Goal: Task Accomplishment & Management: Use online tool/utility

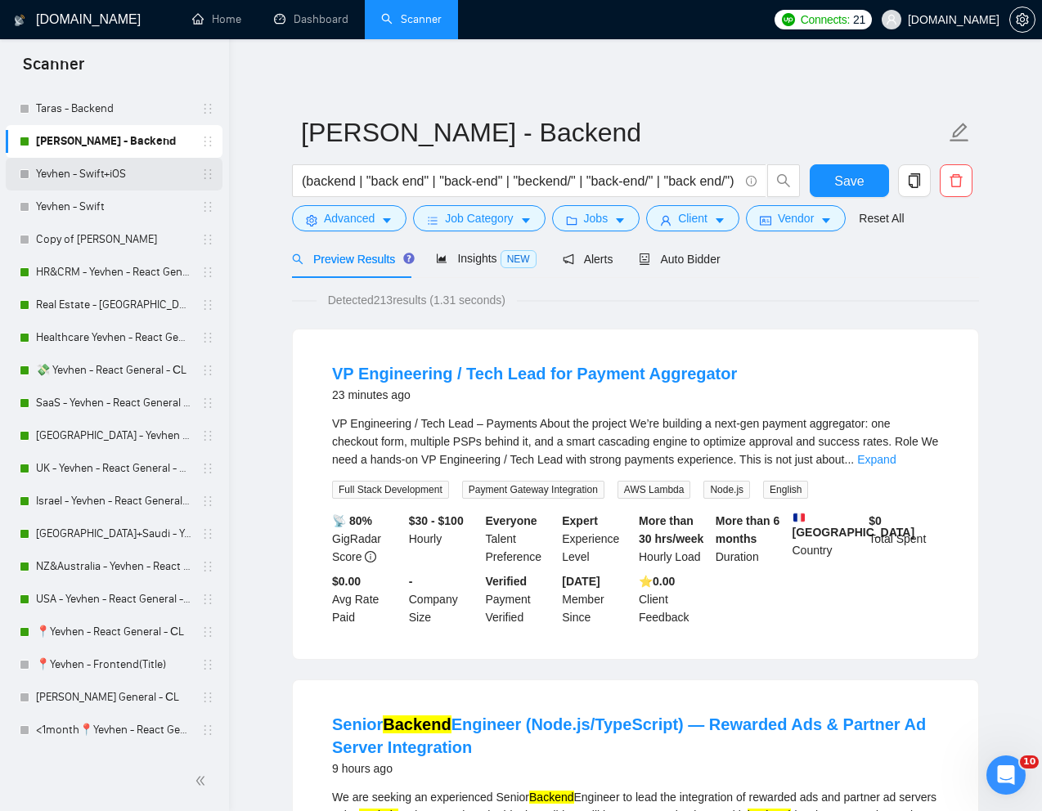
scroll to position [276, 0]
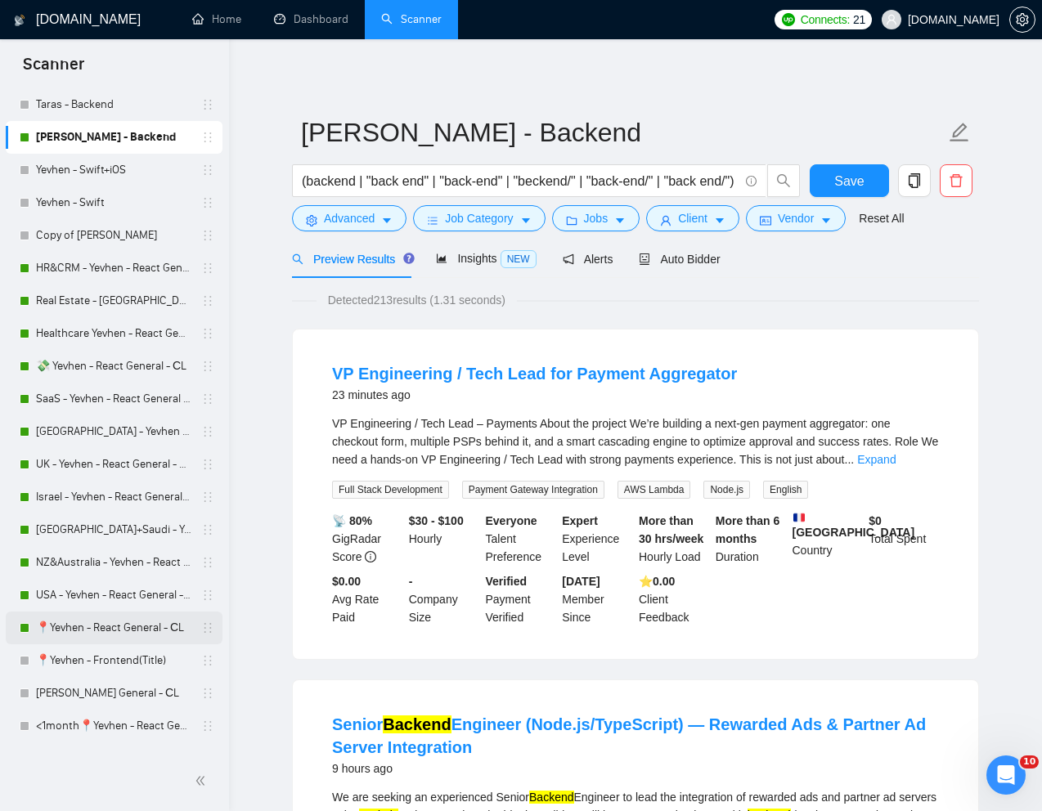
click at [95, 617] on link "📍Yevhen - React General - СL" at bounding box center [113, 628] width 155 height 33
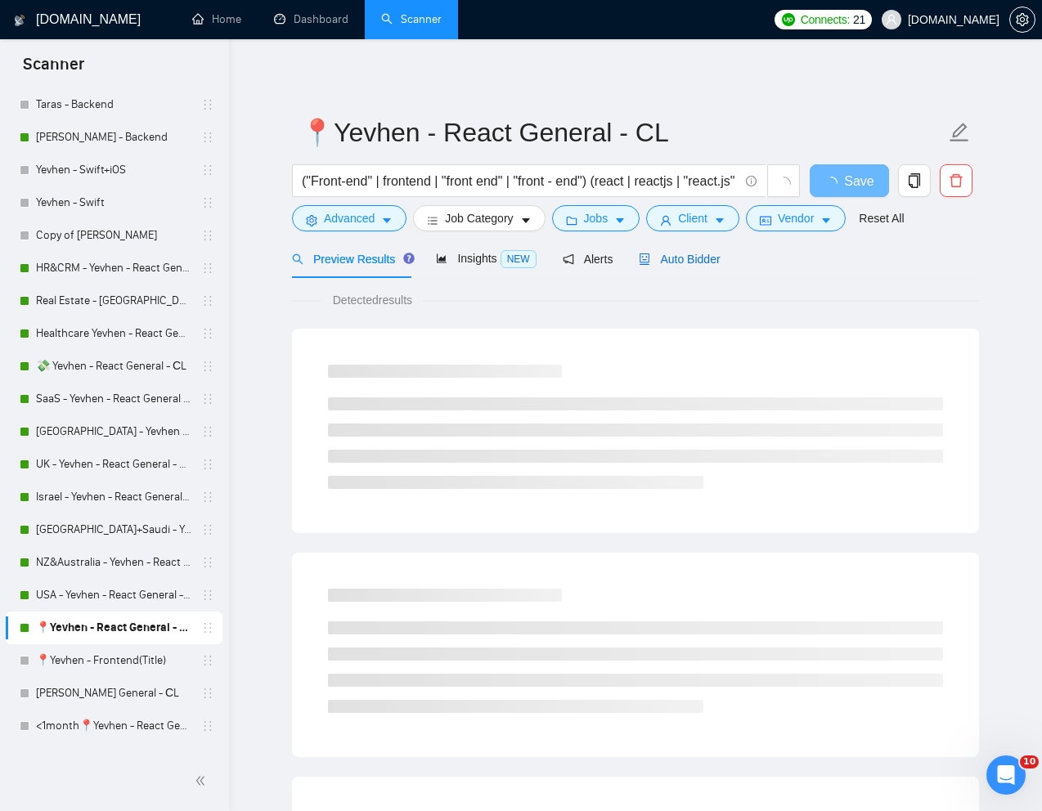
click at [671, 253] on span "Auto Bidder" at bounding box center [679, 259] width 81 height 13
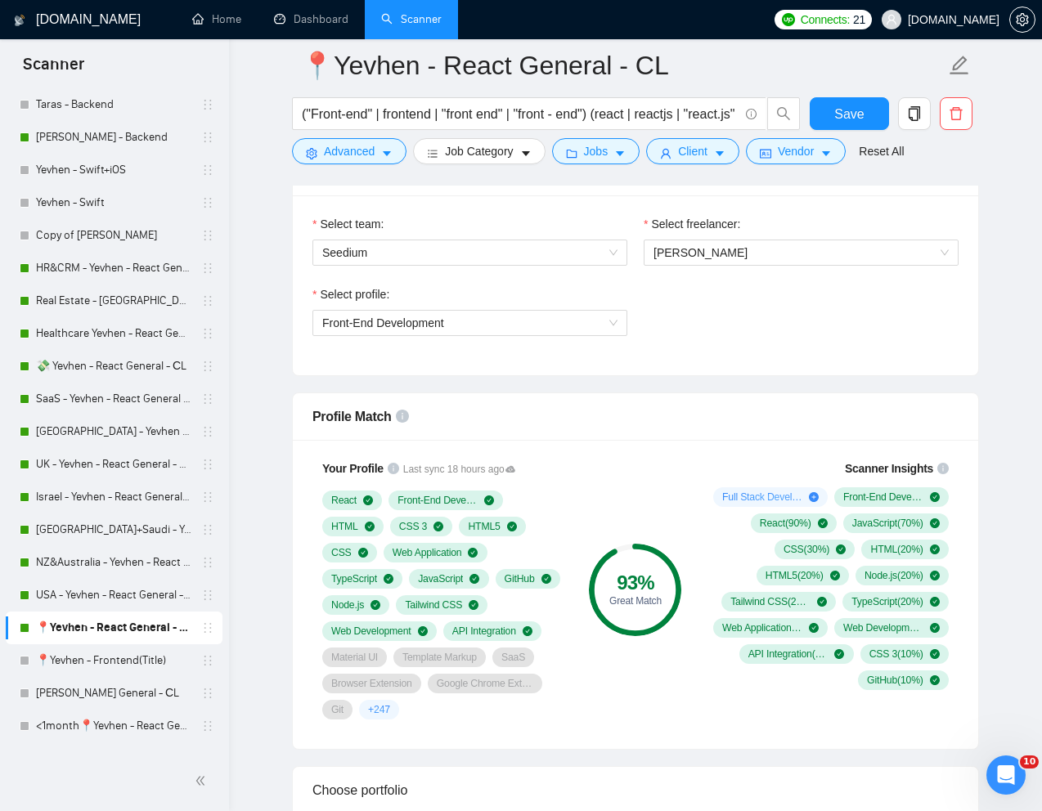
scroll to position [864, 0]
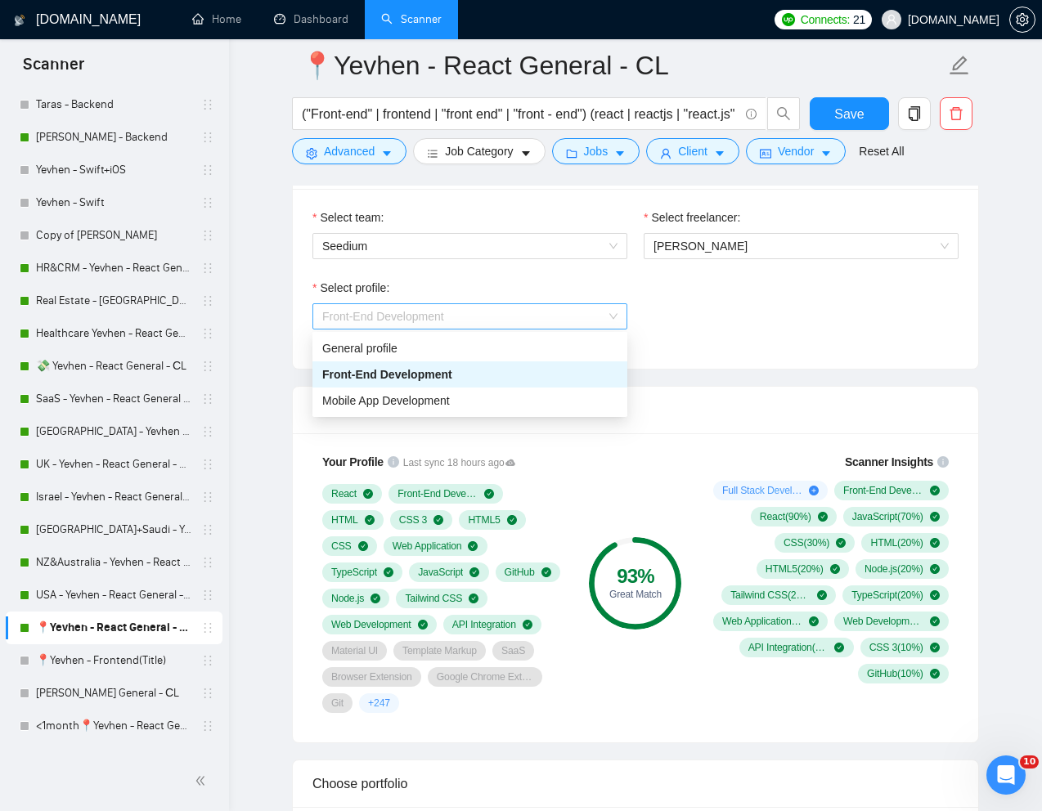
click at [601, 316] on span "Front-End Development" at bounding box center [469, 316] width 295 height 25
click at [479, 347] on div "General profile" at bounding box center [469, 348] width 295 height 18
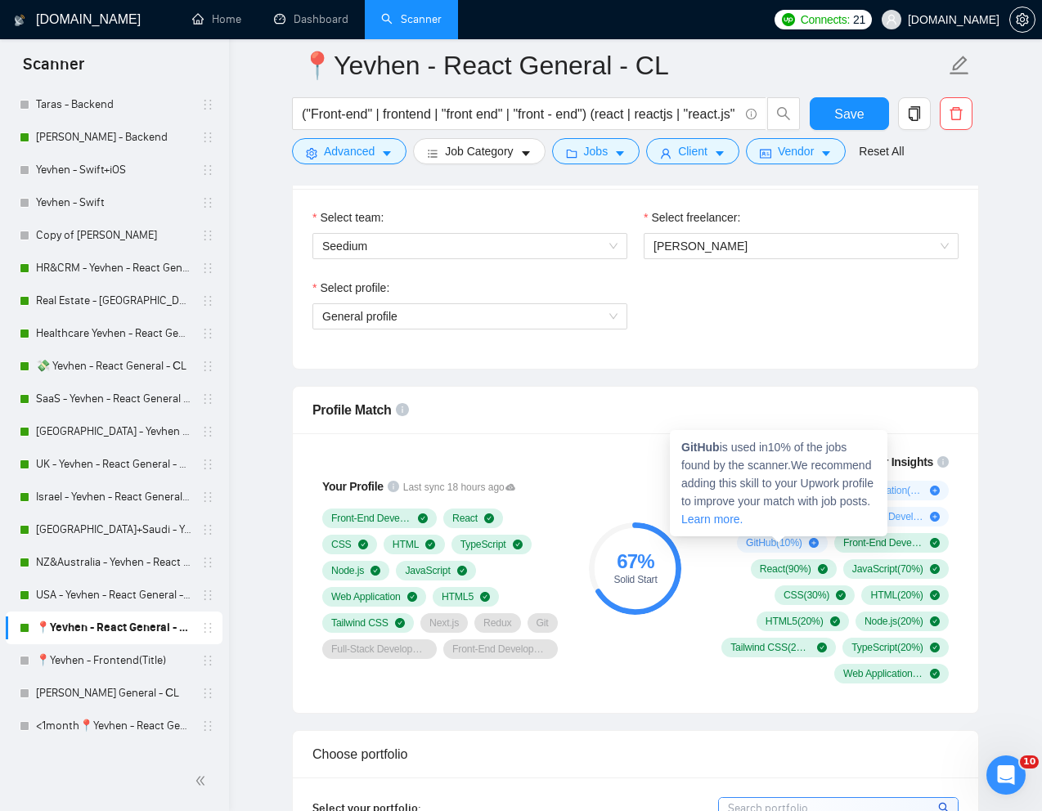
click at [702, 451] on strong "GitHub" at bounding box center [700, 447] width 38 height 13
copy strong "GitHub"
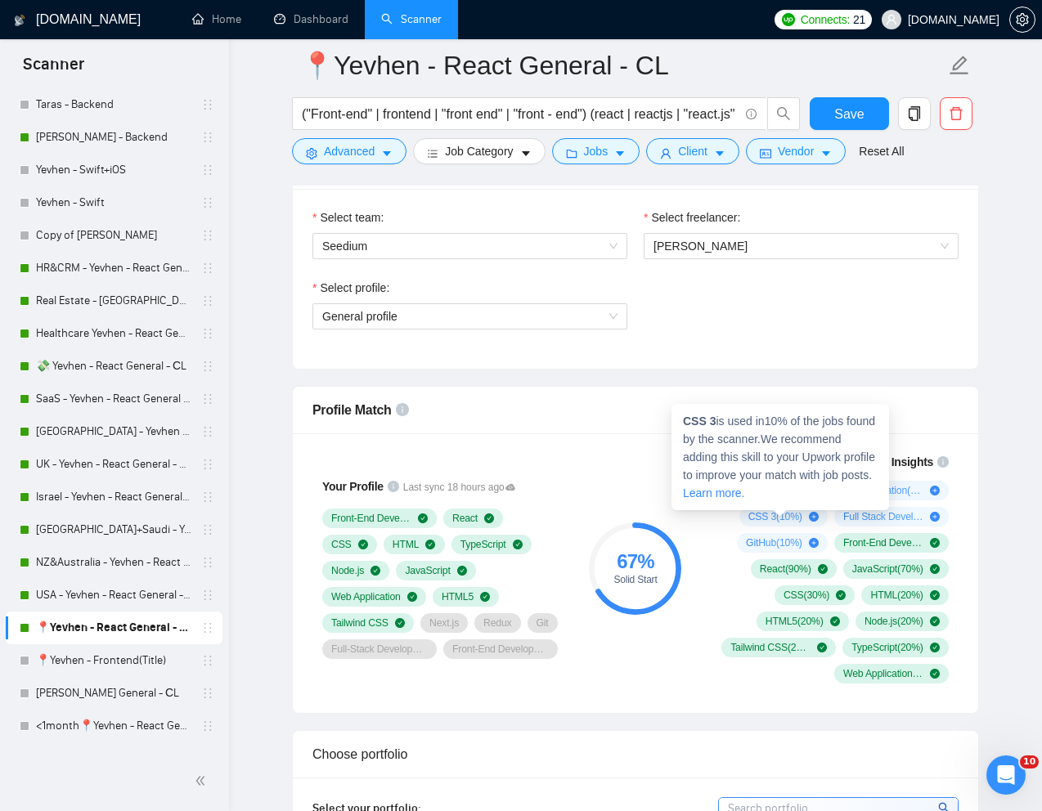
click at [701, 425] on strong "CSS 3" at bounding box center [699, 421] width 33 height 13
drag, startPoint x: 717, startPoint y: 422, endPoint x: 682, endPoint y: 422, distance: 35.2
click at [683, 422] on span "CSS 3 is used in 10 % of the jobs found by the scanner. We recommend adding thi…" at bounding box center [779, 457] width 192 height 85
copy strong "CSS 3"
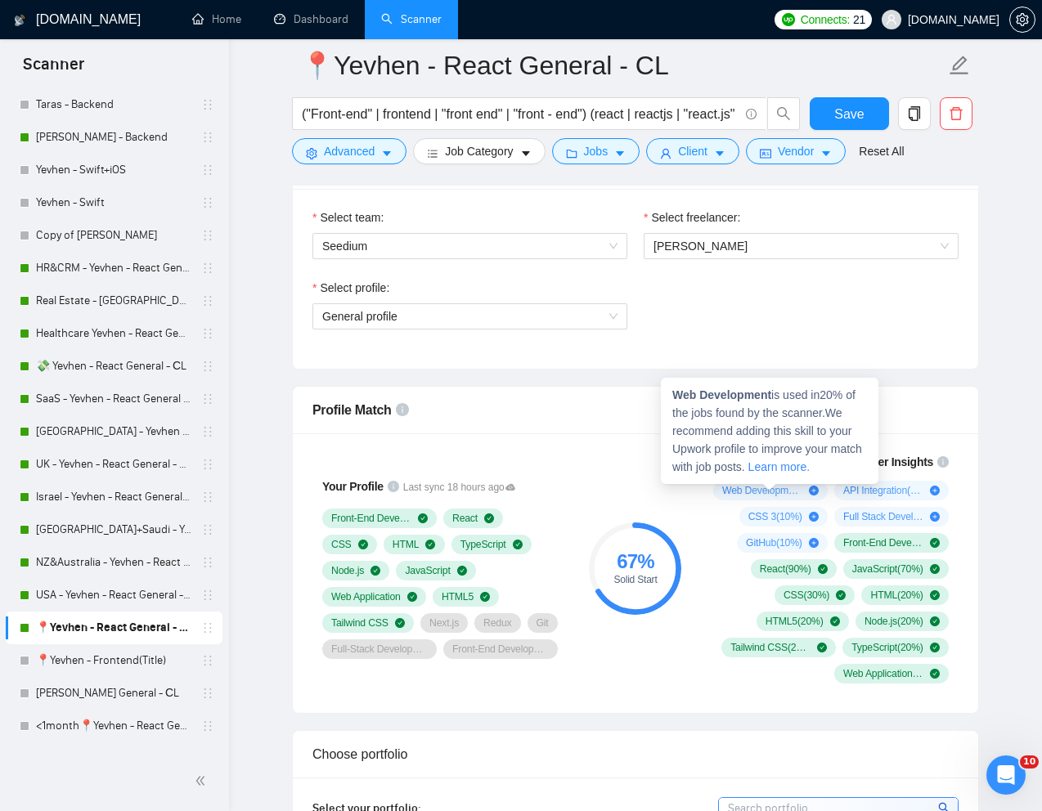
click at [724, 392] on strong "Web Development" at bounding box center [721, 394] width 99 height 13
drag, startPoint x: 674, startPoint y: 396, endPoint x: 773, endPoint y: 396, distance: 99.8
click at [773, 396] on span "Web Development is used in 20 % of the jobs found by the scanner. We recommend …" at bounding box center [767, 430] width 190 height 85
copy strong "Web Development"
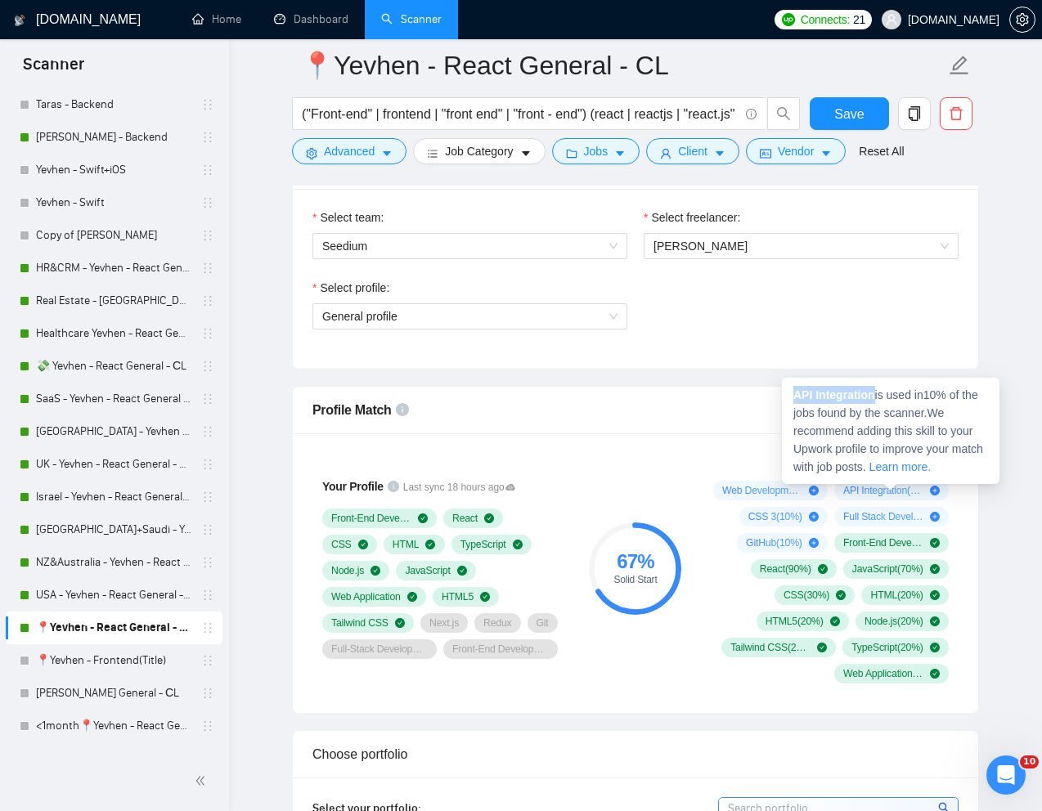
drag, startPoint x: 877, startPoint y: 396, endPoint x: 791, endPoint y: 396, distance: 86.7
click at [791, 396] on div "API Integration is used in 10 % of the jobs found by the scanner. We recommend …" at bounding box center [890, 431] width 217 height 106
copy strong "API Integration"
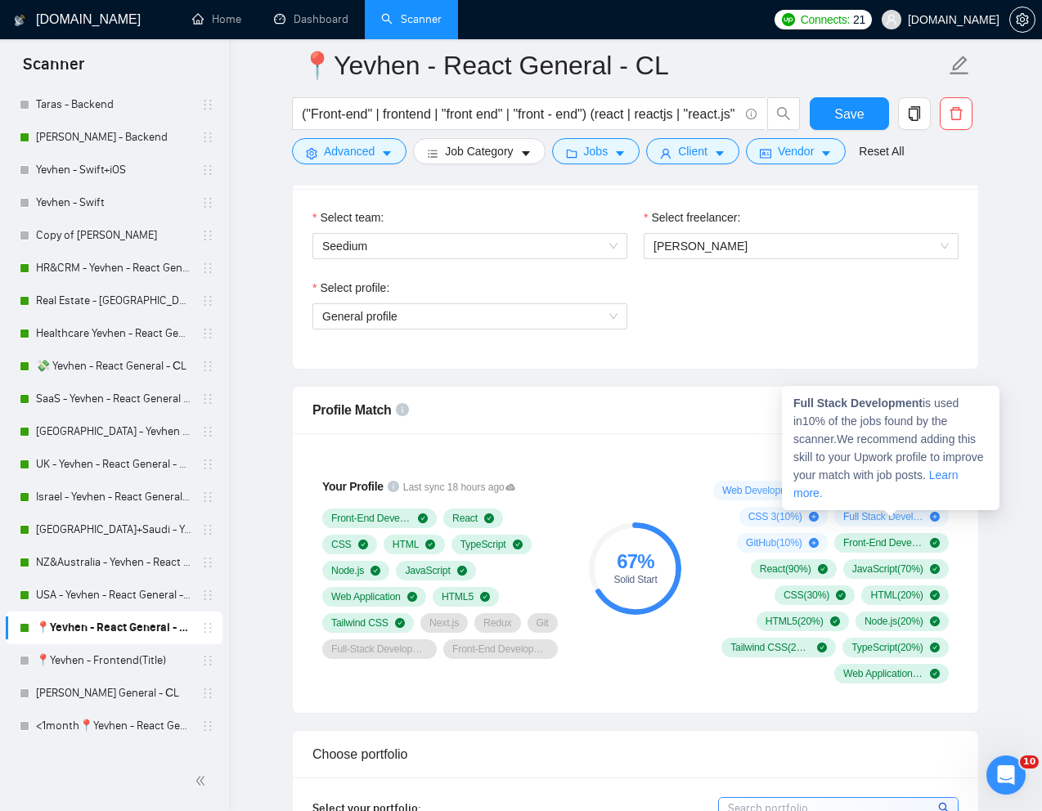
click at [927, 403] on span "Full Stack Development is used in 10 % of the jobs found by the scanner. We rec…" at bounding box center [888, 448] width 191 height 103
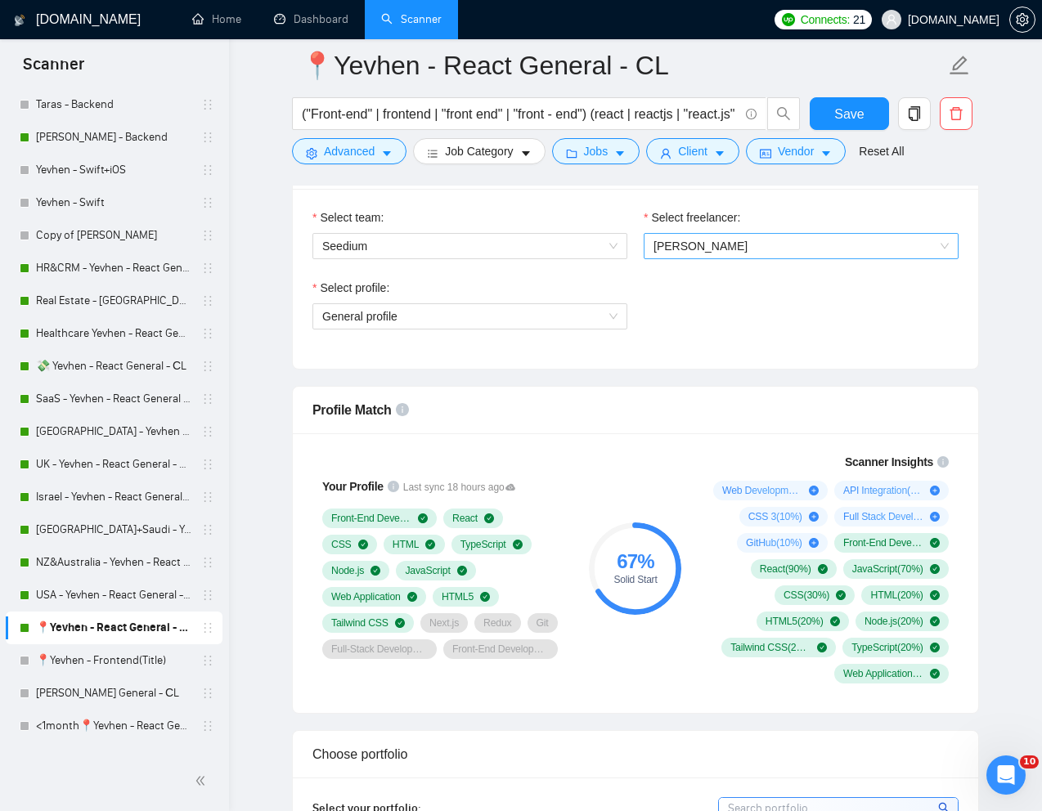
click at [789, 244] on span "[PERSON_NAME]" at bounding box center [800, 246] width 295 height 25
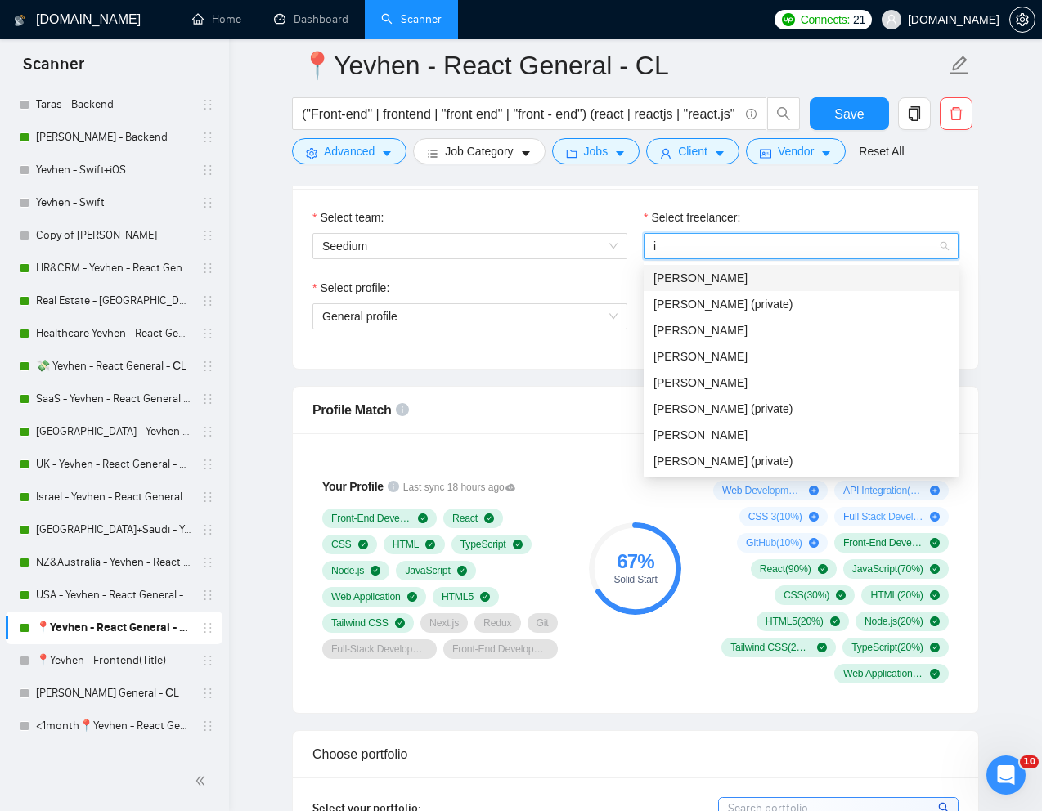
type input "ih"
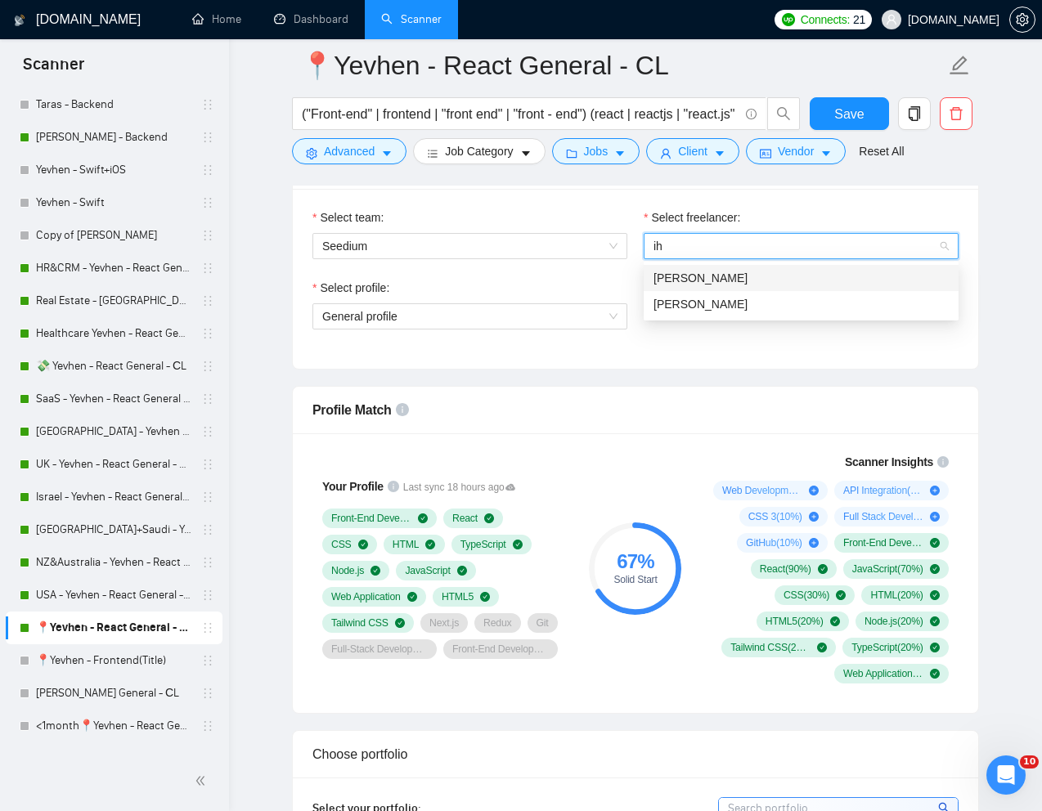
click at [761, 271] on div "[PERSON_NAME]" at bounding box center [800, 278] width 295 height 18
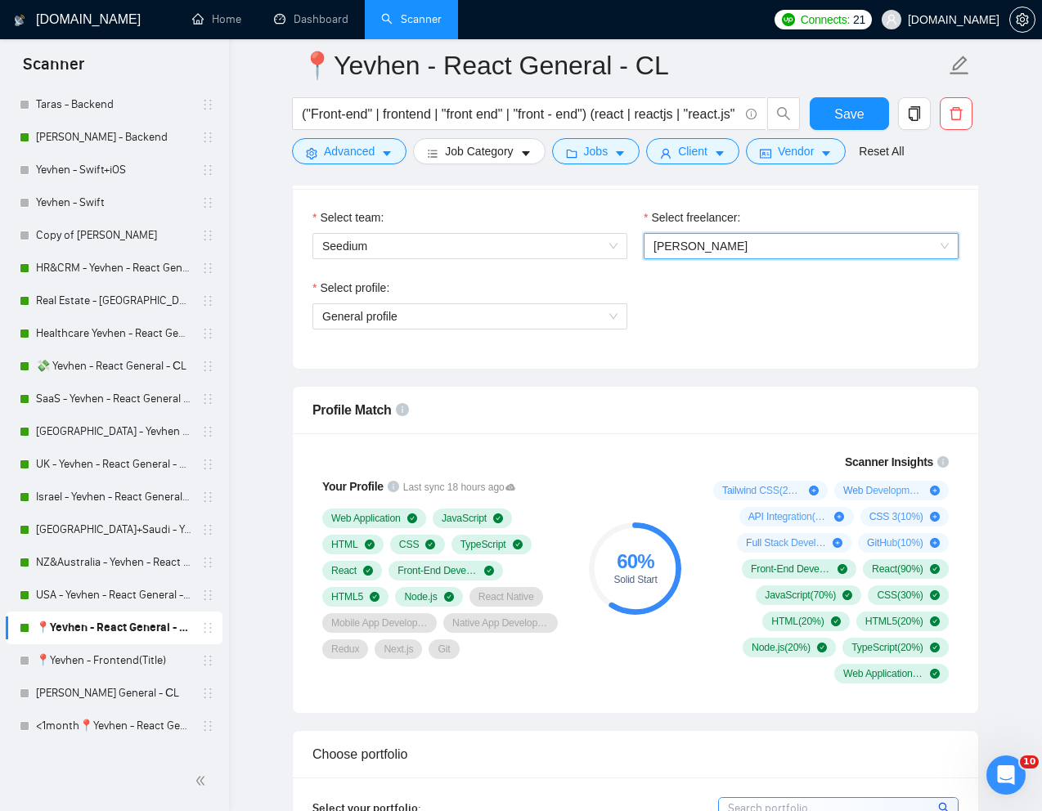
click at [889, 249] on span "[PERSON_NAME]" at bounding box center [800, 246] width 295 height 25
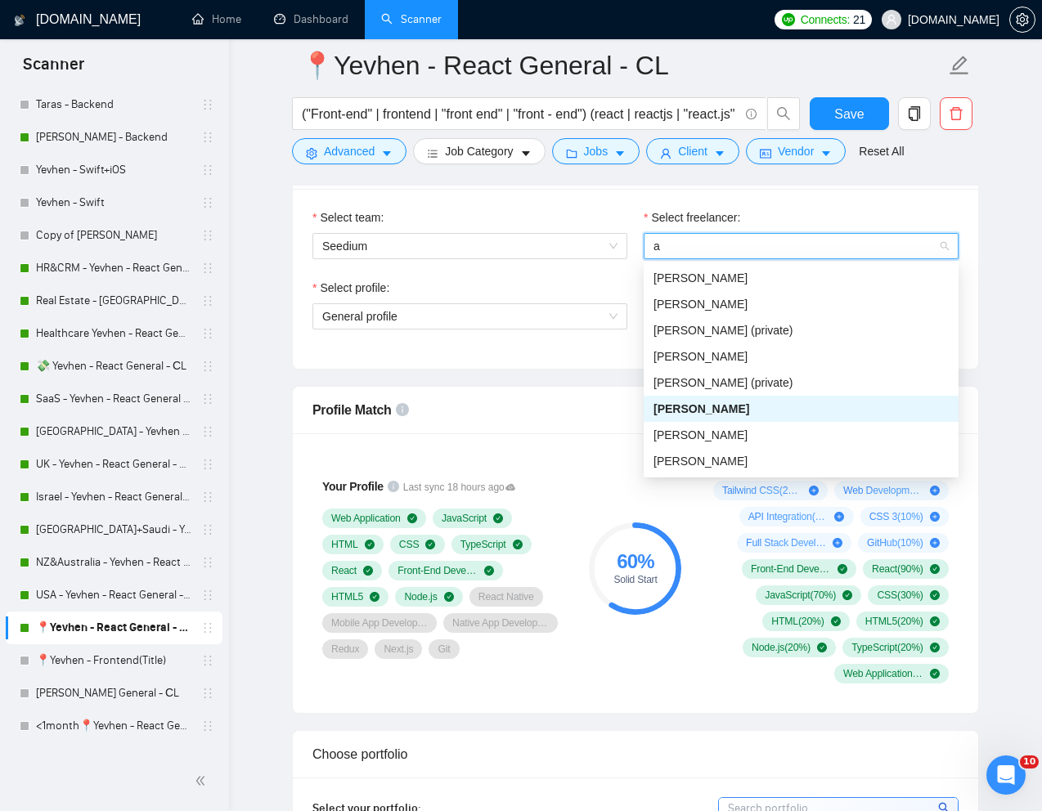
type input "an"
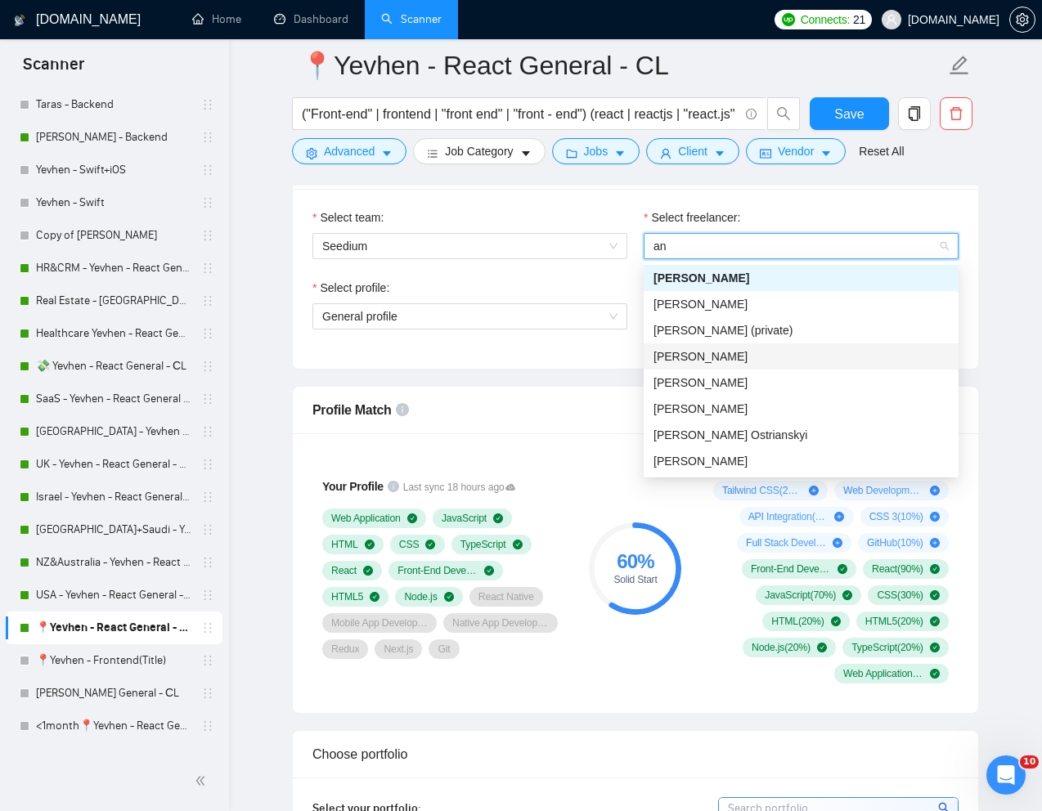
click at [741, 353] on div "[PERSON_NAME]" at bounding box center [800, 356] width 295 height 18
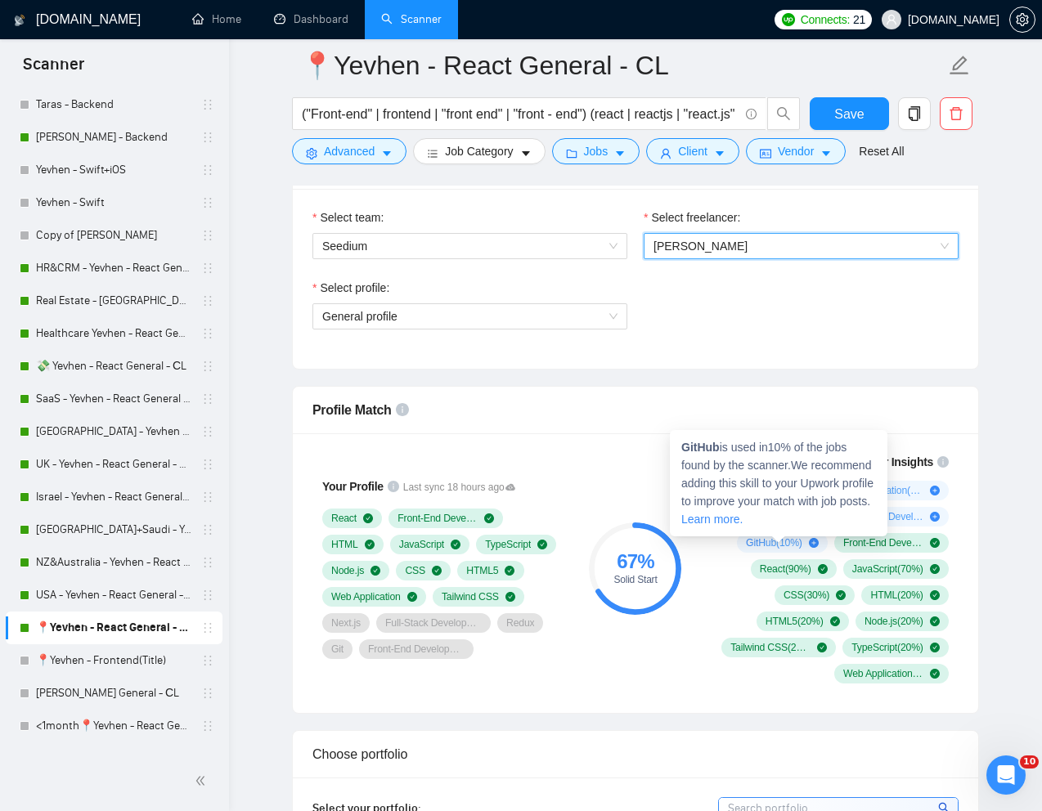
click at [702, 444] on strong "GitHub" at bounding box center [700, 447] width 38 height 13
copy strong "GitHub"
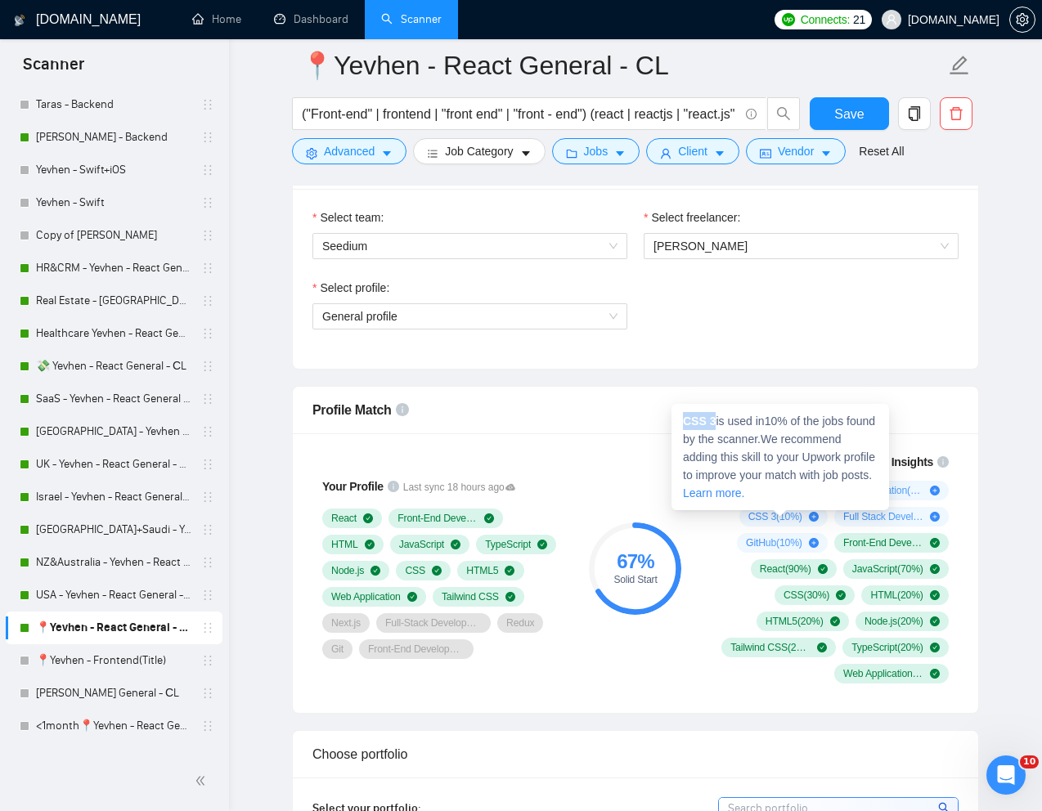
drag, startPoint x: 717, startPoint y: 419, endPoint x: 680, endPoint y: 419, distance: 36.8
click at [680, 419] on div "CSS 3 is used in 10 % of the jobs found by the scanner. We recommend adding thi…" at bounding box center [779, 457] width 217 height 106
copy strong "CSS 3"
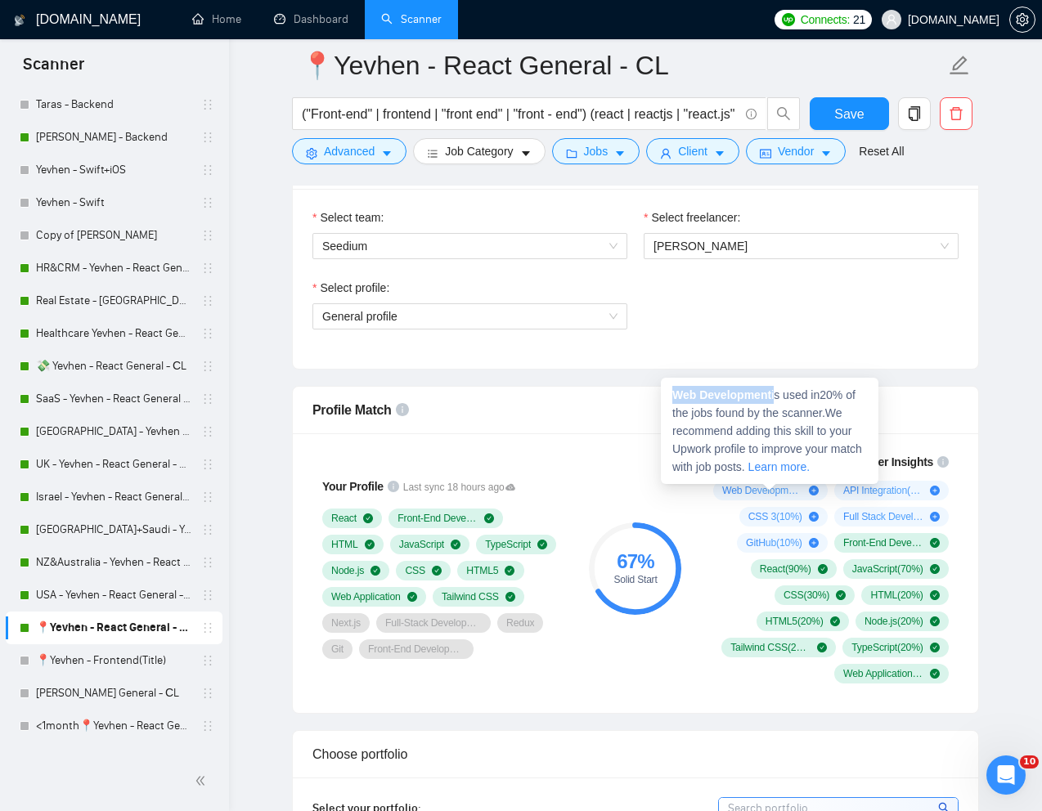
drag, startPoint x: 672, startPoint y: 395, endPoint x: 776, endPoint y: 386, distance: 104.2
click at [776, 386] on div "Web Development is used in 20 % of the jobs found by the scanner. We recommend …" at bounding box center [769, 431] width 217 height 106
copy span "Web Development"
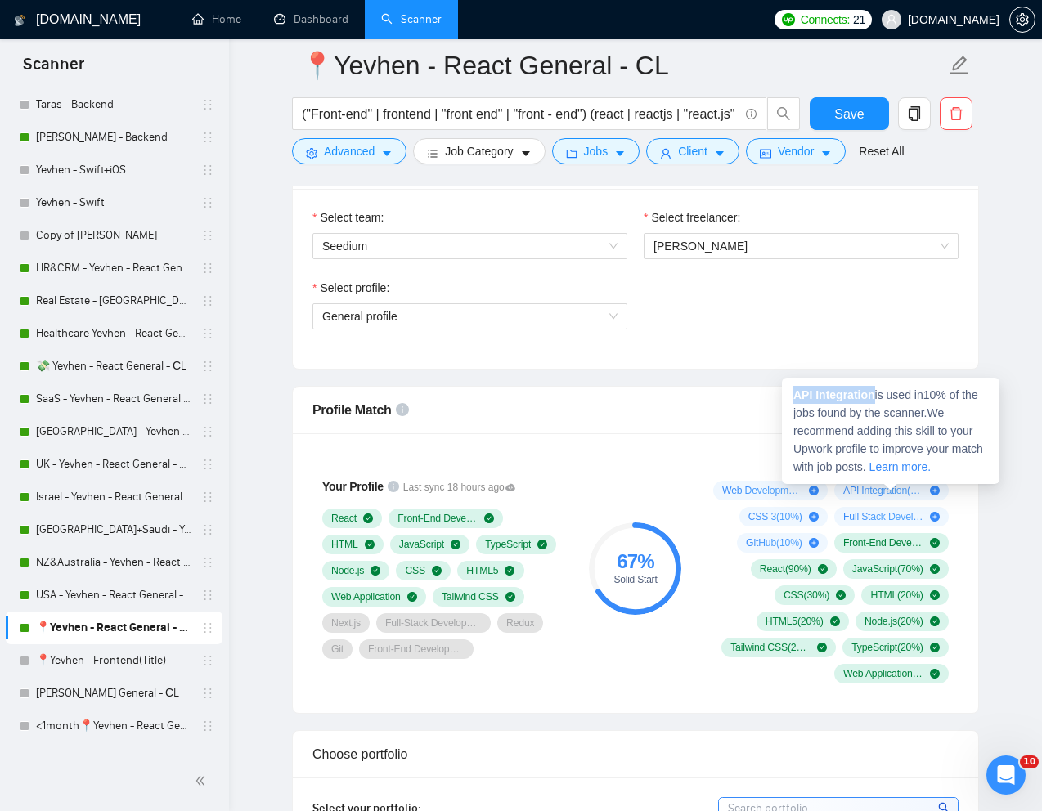
drag, startPoint x: 877, startPoint y: 397, endPoint x: 790, endPoint y: 397, distance: 86.7
click at [790, 397] on div "API Integration is used in 10 % of the jobs found by the scanner. We recommend …" at bounding box center [890, 431] width 217 height 106
copy strong "API Integration"
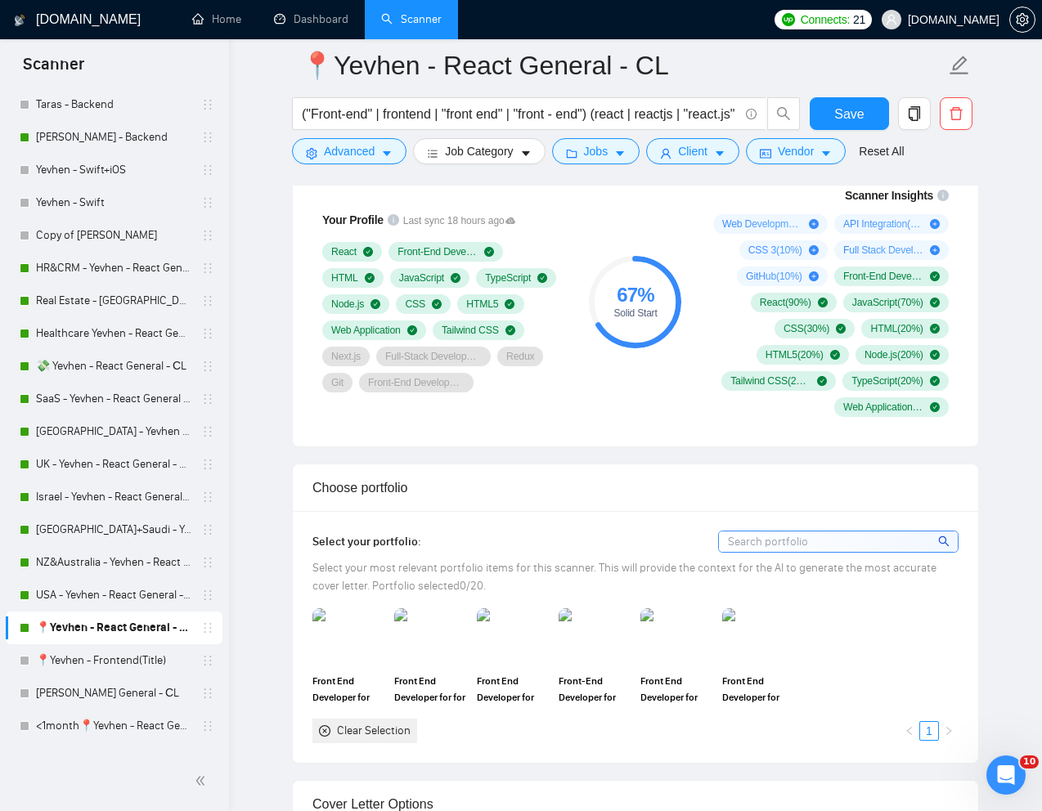
scroll to position [1132, 0]
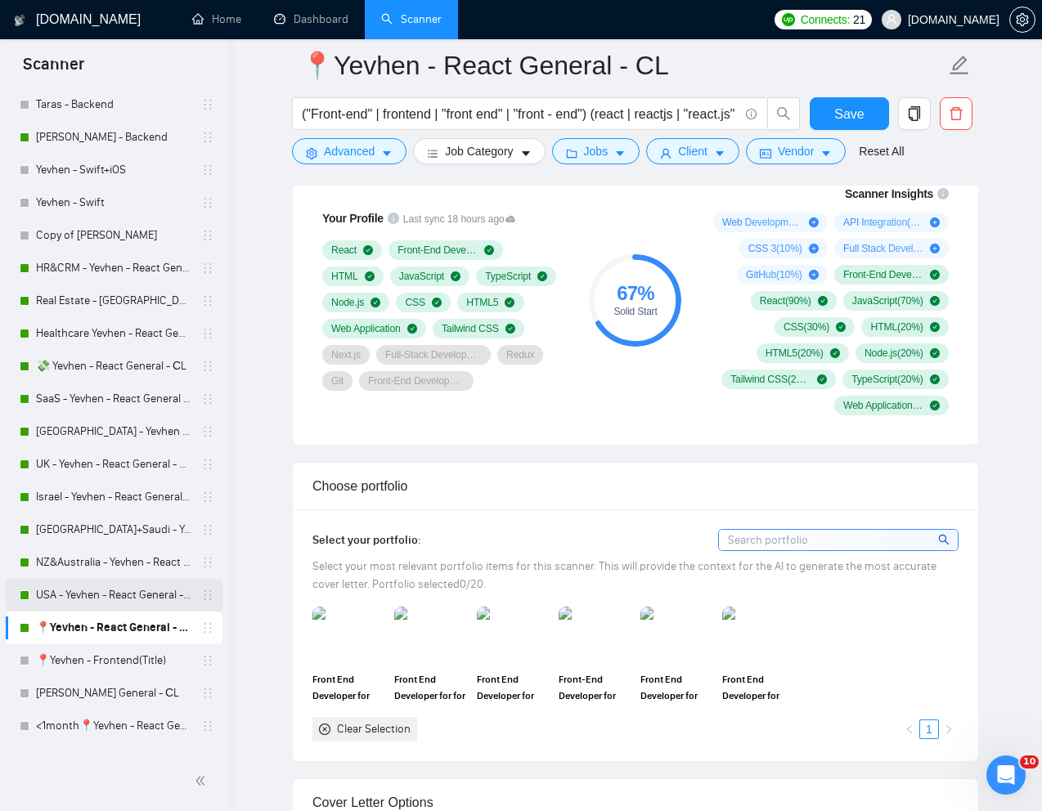
click at [82, 591] on link "USA - Yevhen - React General - СL" at bounding box center [113, 595] width 155 height 33
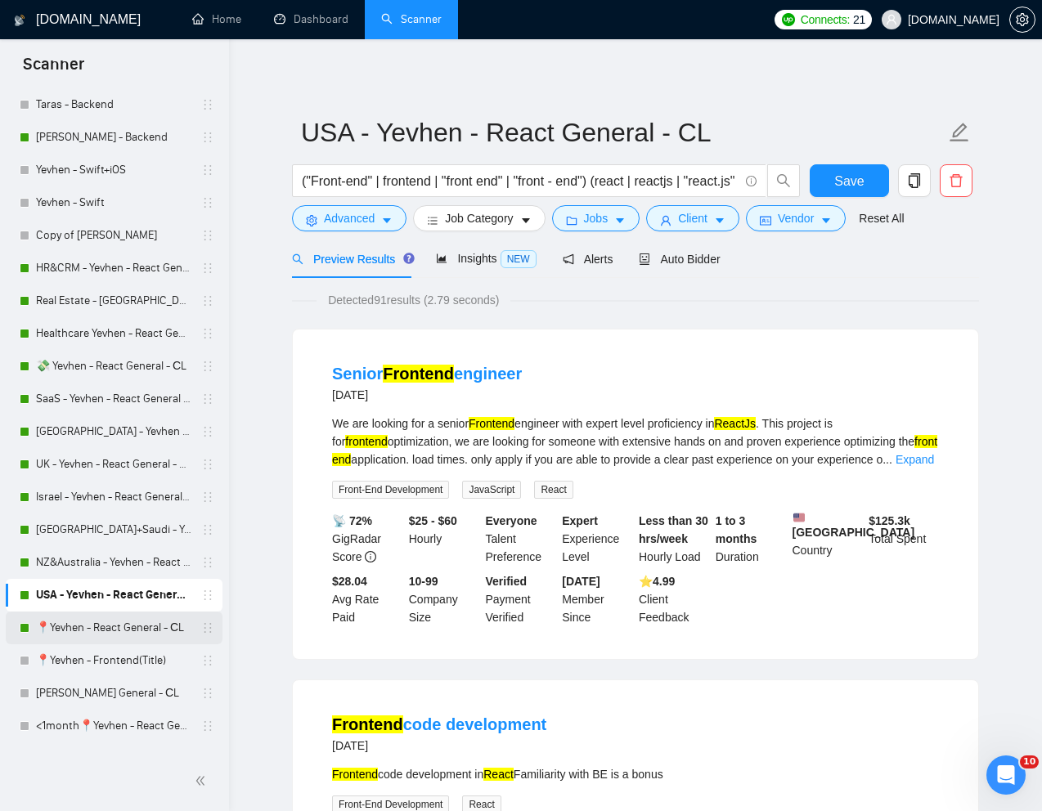
click at [98, 625] on link "📍Yevhen - React General - СL" at bounding box center [113, 628] width 155 height 33
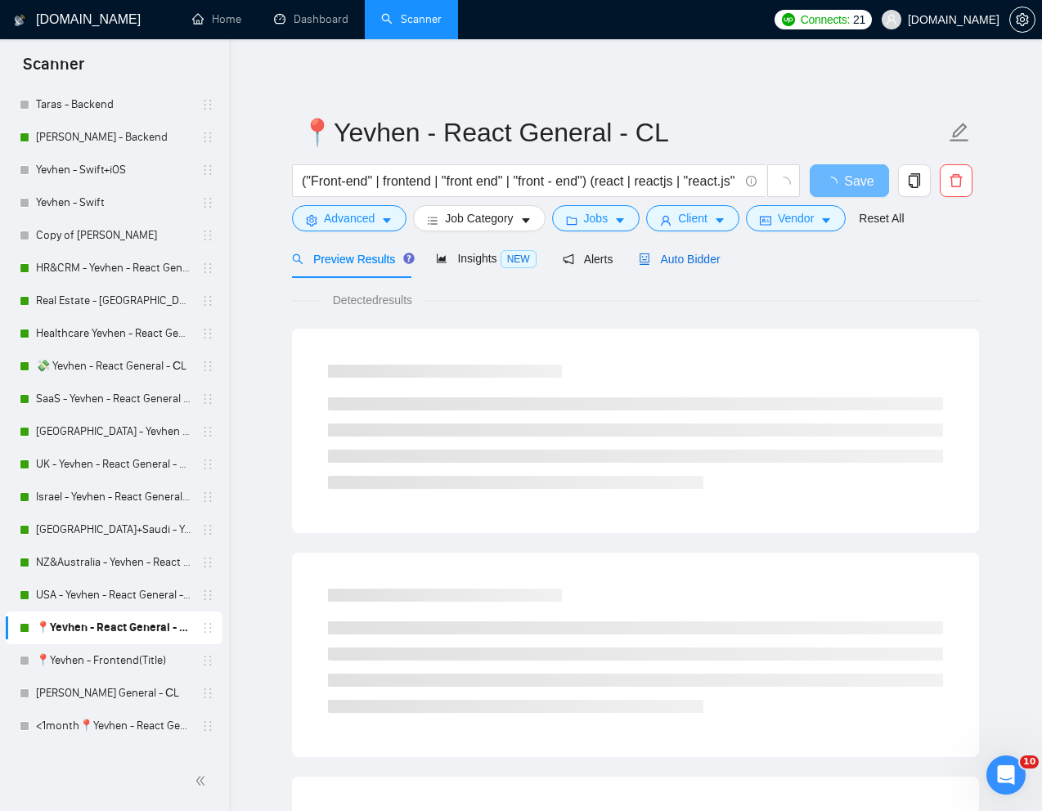
click at [697, 264] on span "Auto Bidder" at bounding box center [679, 259] width 81 height 13
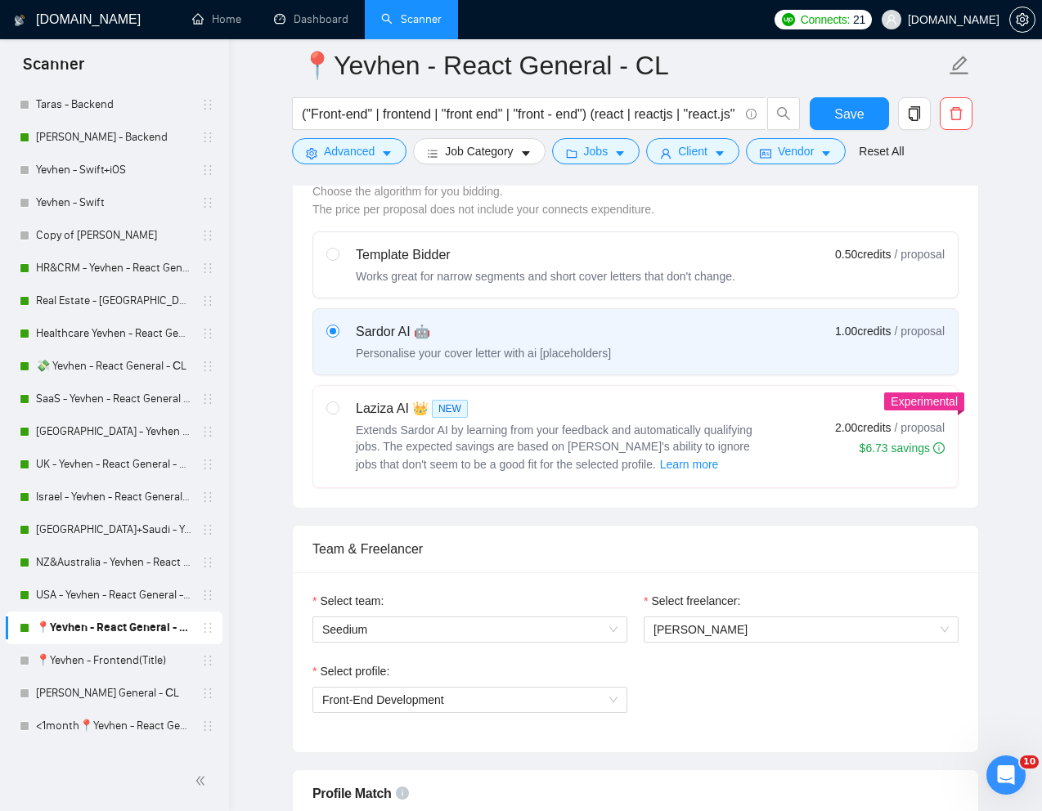
scroll to position [848, 0]
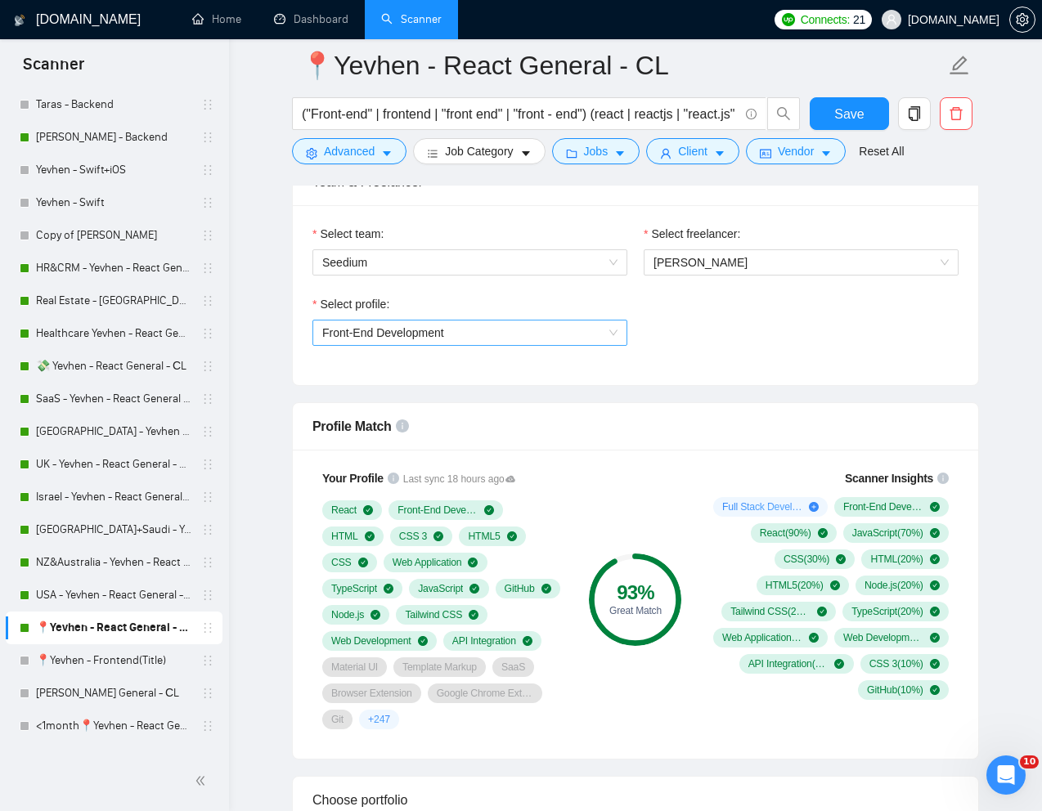
click at [599, 334] on span "Front-End Development" at bounding box center [469, 333] width 295 height 25
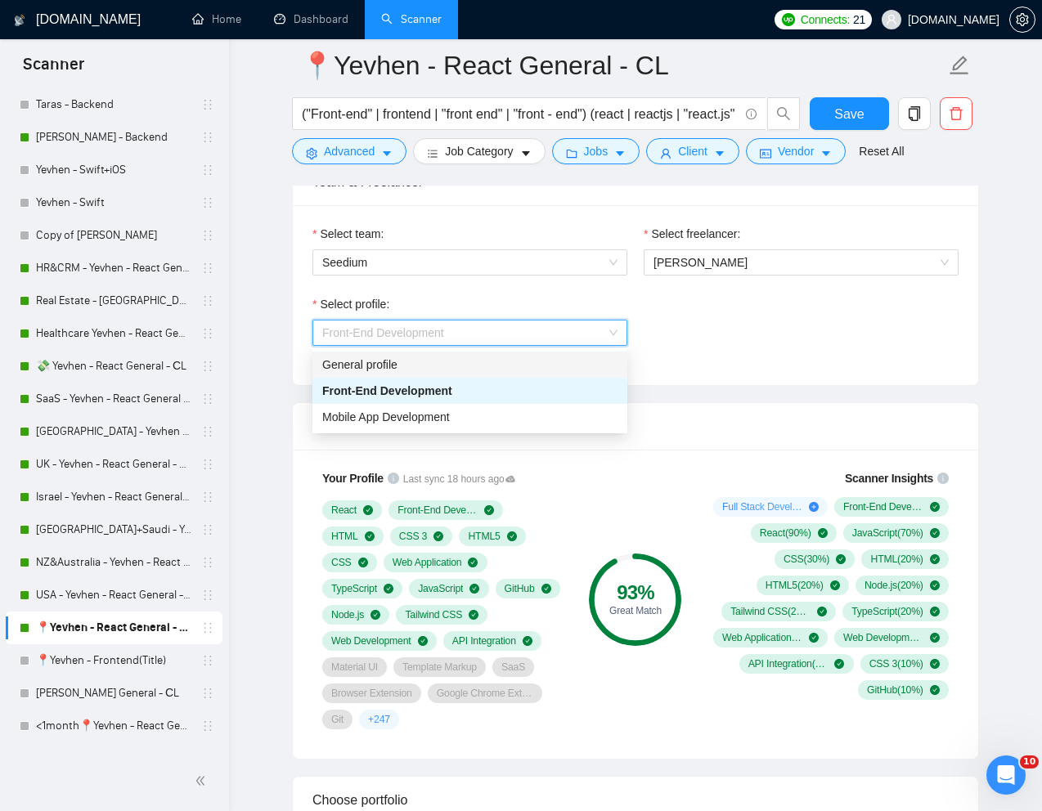
click at [451, 373] on div "General profile" at bounding box center [469, 365] width 295 height 18
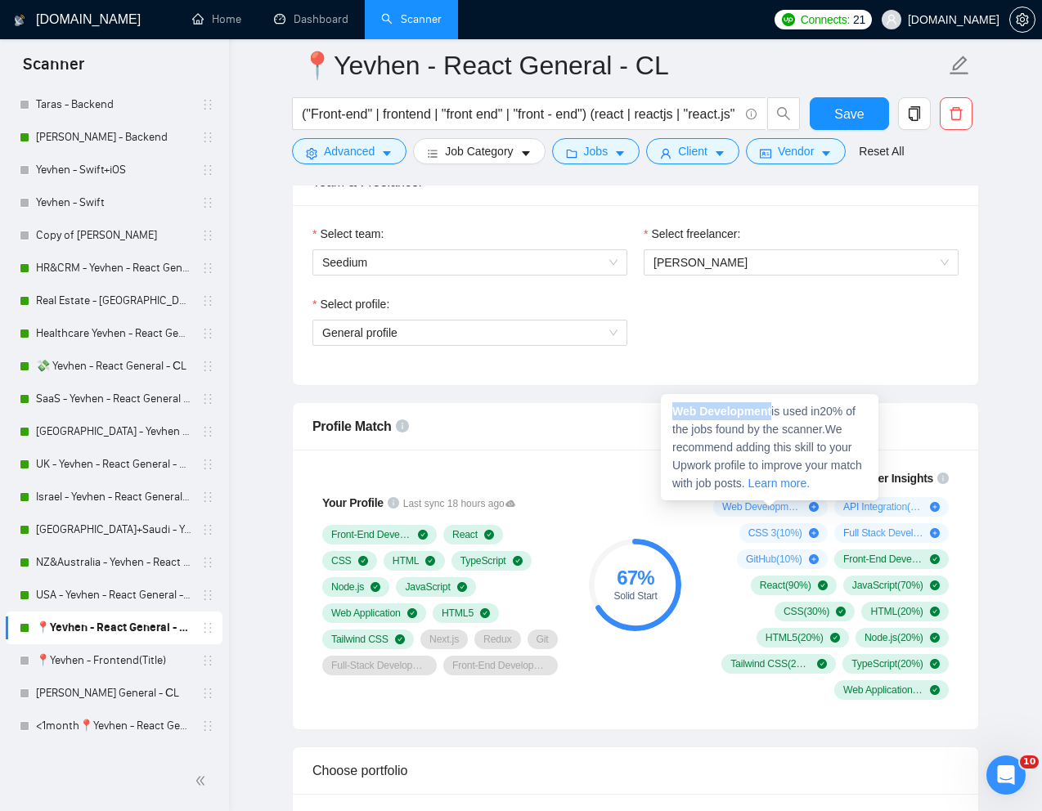
drag, startPoint x: 774, startPoint y: 412, endPoint x: 674, endPoint y: 412, distance: 100.6
click at [674, 412] on span "Web Development is used in 20 % of the jobs found by the scanner. We recommend …" at bounding box center [767, 447] width 190 height 85
copy strong "Web Development"
